Goal: Task Accomplishment & Management: Manage account settings

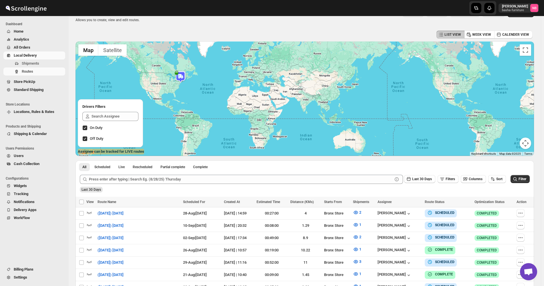
scroll to position [114, 0]
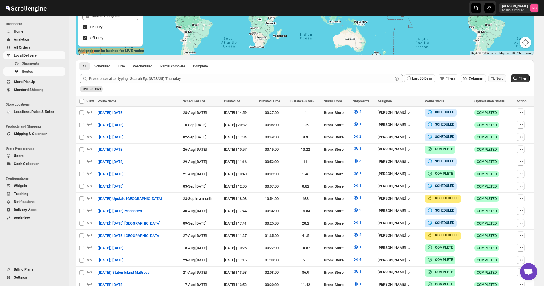
click at [506, 77] on button "Sort" at bounding box center [497, 78] width 18 height 8
drag, startPoint x: 504, startPoint y: 81, endPoint x: 499, endPoint y: 95, distance: 15.2
click at [503, 80] on span "Sort" at bounding box center [499, 78] width 6 height 4
click at [498, 84] on div "Last 30 Days" at bounding box center [304, 87] width 451 height 10
click at [499, 80] on span "Sort" at bounding box center [499, 78] width 6 height 4
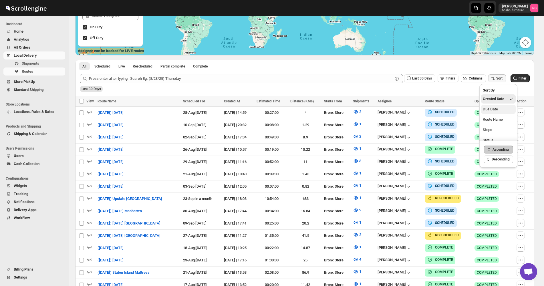
click at [493, 106] on div "Due Date" at bounding box center [490, 109] width 15 height 6
click at [415, 74] on div "Last 30 Days Filters Columns Sort" at bounding box center [454, 77] width 104 height 11
click at [425, 85] on div "Last 30 Days" at bounding box center [304, 87] width 451 height 10
click at [426, 78] on span "Last 30 Days" at bounding box center [422, 78] width 20 height 4
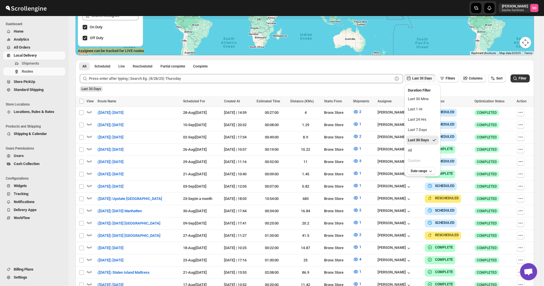
drag, startPoint x: 420, startPoint y: 150, endPoint x: 466, endPoint y: 132, distance: 49.5
click at [420, 151] on button "All" at bounding box center [422, 150] width 33 height 9
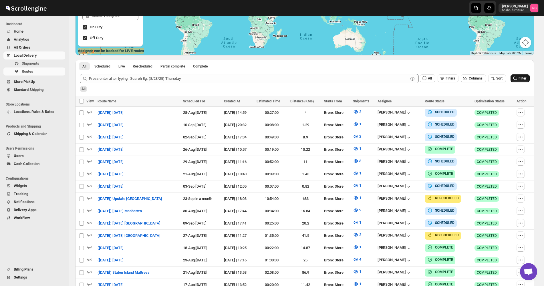
click at [526, 80] on span "Filter" at bounding box center [523, 78] width 8 height 4
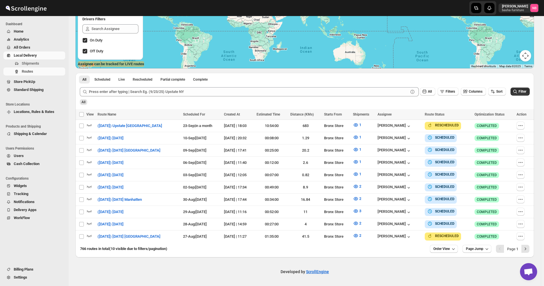
scroll to position [98, 0]
